Goal: Transaction & Acquisition: Register for event/course

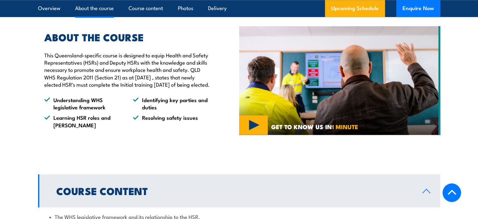
scroll to position [503, 0]
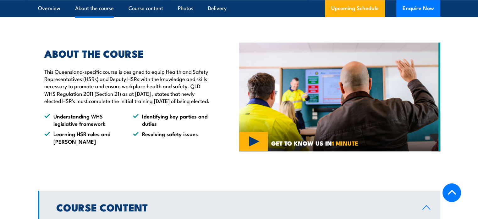
click at [264, 147] on img at bounding box center [339, 96] width 201 height 109
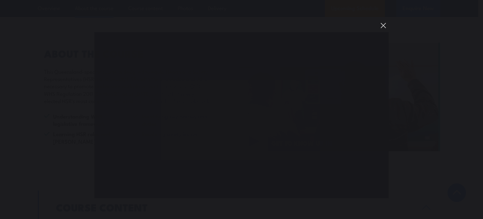
click at [384, 26] on button "You can close this modal content with the ESC key" at bounding box center [383, 25] width 11 height 11
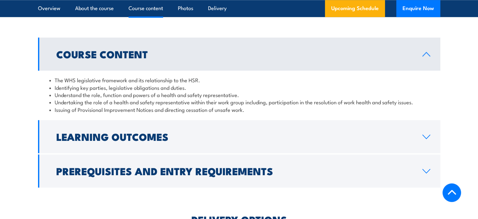
scroll to position [656, 0]
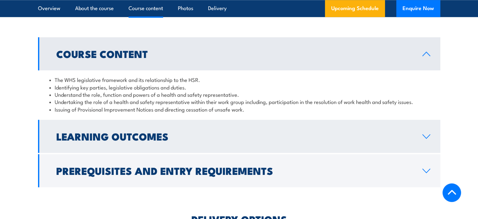
click at [72, 135] on link "Learning Outcomes" at bounding box center [239, 135] width 402 height 33
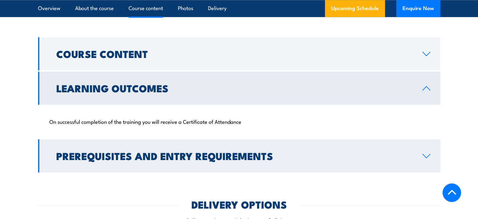
click at [73, 160] on h2 "Prerequisites and Entry Requirements" at bounding box center [234, 155] width 356 height 9
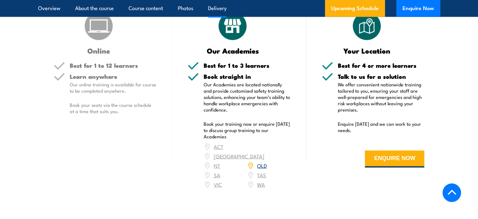
scroll to position [1225, 0]
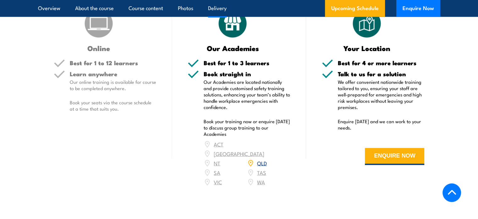
click at [260, 159] on link "QLD" at bounding box center [262, 163] width 10 height 8
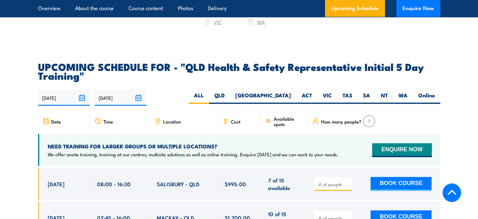
scroll to position [1385, 0]
click at [230, 96] on label "QLD" at bounding box center [219, 97] width 21 height 12
click at [229, 96] on input "QLD" at bounding box center [227, 93] width 4 height 4
radio input "true"
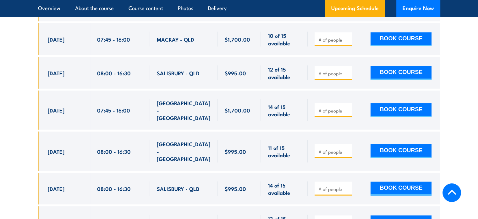
scroll to position [1243, 0]
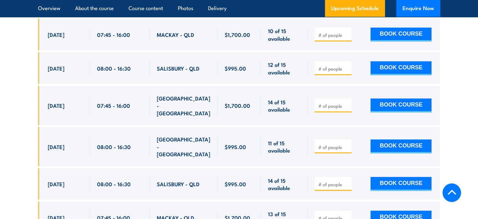
click at [165, 135] on div "[GEOGRAPHIC_DATA] - [GEOGRAPHIC_DATA]" at bounding box center [184, 146] width 54 height 22
drag, startPoint x: 51, startPoint y: 133, endPoint x: 150, endPoint y: 140, distance: 99.6
click at [150, 140] on div "[DATE] 08:00 - 08:00" at bounding box center [239, 146] width 402 height 39
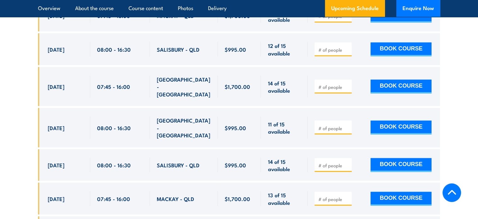
scroll to position [1260, 0]
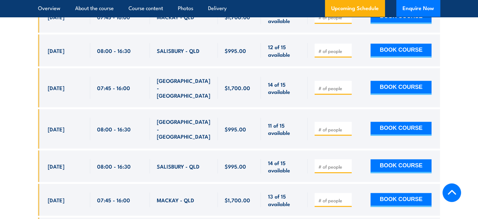
click at [338, 126] on input "number" at bounding box center [333, 129] width 31 height 6
type input "1"
click at [403, 122] on button "BOOK COURSE" at bounding box center [401, 129] width 61 height 14
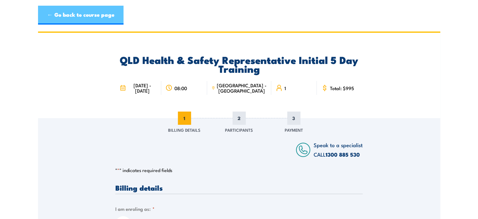
click at [85, 21] on link "← Go back to course page" at bounding box center [81, 15] width 86 height 19
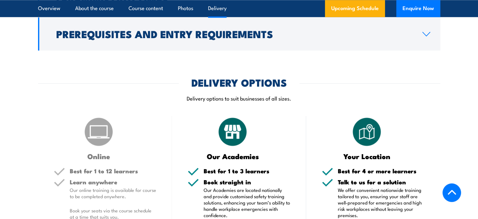
scroll to position [839, 0]
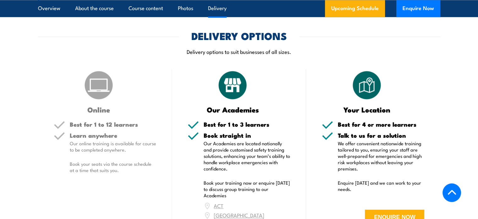
click at [88, 101] on img at bounding box center [98, 84] width 31 height 31
click at [100, 127] on h5 "Best for 1 to 12 learners" at bounding box center [113, 124] width 87 height 6
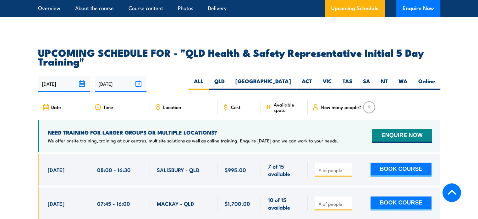
scroll to position [1074, 0]
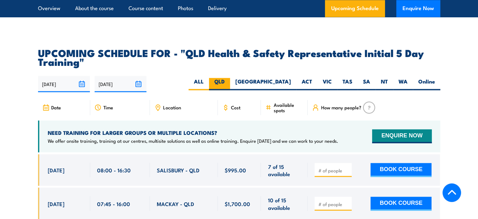
click at [230, 85] on label "QLD" at bounding box center [219, 84] width 21 height 12
click at [229, 82] on input "QLD" at bounding box center [227, 80] width 4 height 4
radio input "true"
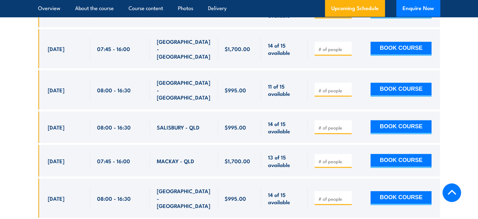
scroll to position [1302, 0]
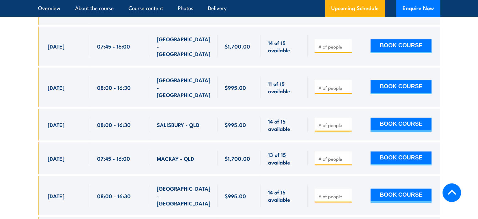
click at [60, 84] on span "[DATE]" at bounding box center [56, 87] width 17 height 7
drag, startPoint x: 50, startPoint y: 71, endPoint x: 293, endPoint y: 81, distance: 243.6
click at [293, 81] on div "[DATE] 08:00 - 08:00" at bounding box center [239, 87] width 402 height 39
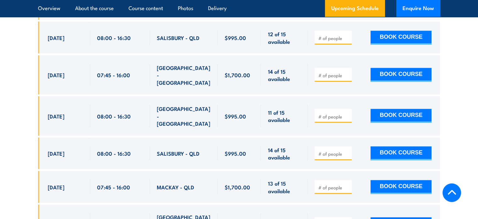
scroll to position [1273, 0]
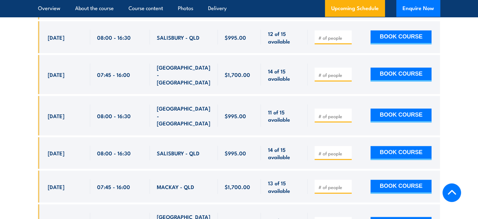
click at [42, 100] on div "[DATE] 08:00 - 08:00" at bounding box center [64, 115] width 52 height 39
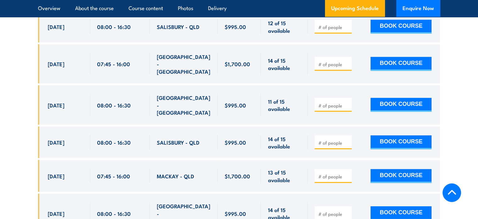
scroll to position [1284, 0]
